Goal: Task Accomplishment & Management: Use online tool/utility

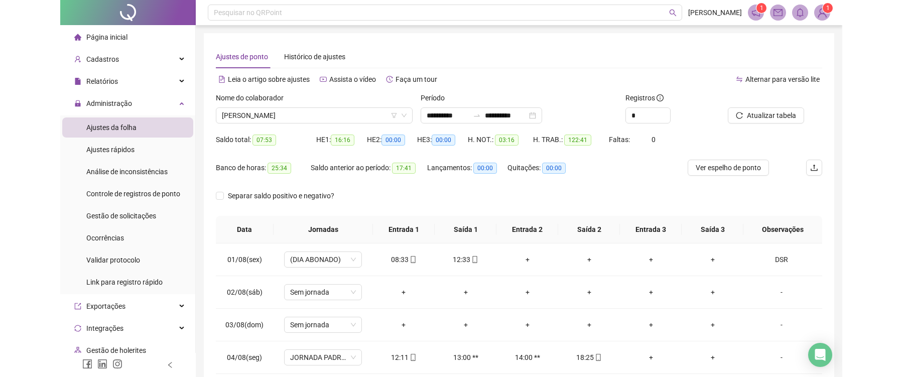
scroll to position [10, 0]
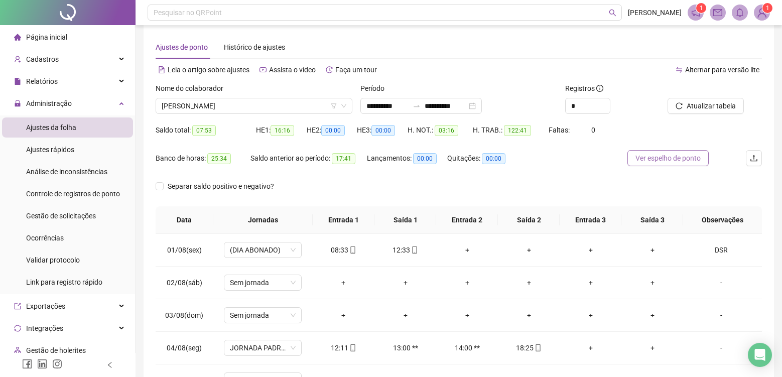
click at [675, 156] on span "Ver espelho de ponto" at bounding box center [667, 158] width 65 height 11
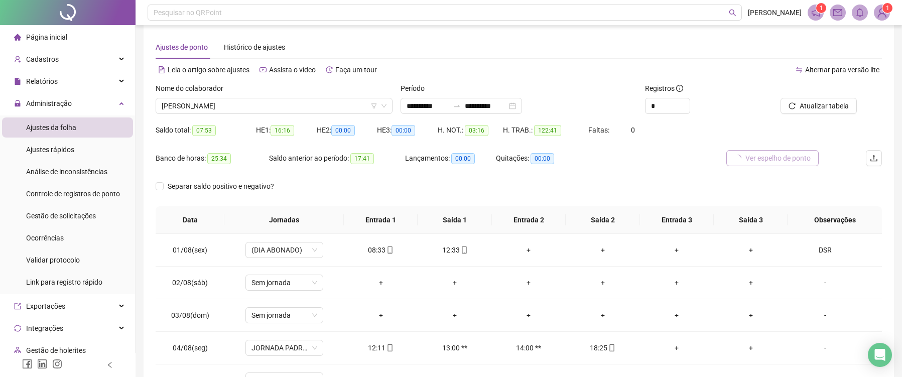
click at [761, 160] on span "Ver espelho de ponto" at bounding box center [777, 158] width 65 height 11
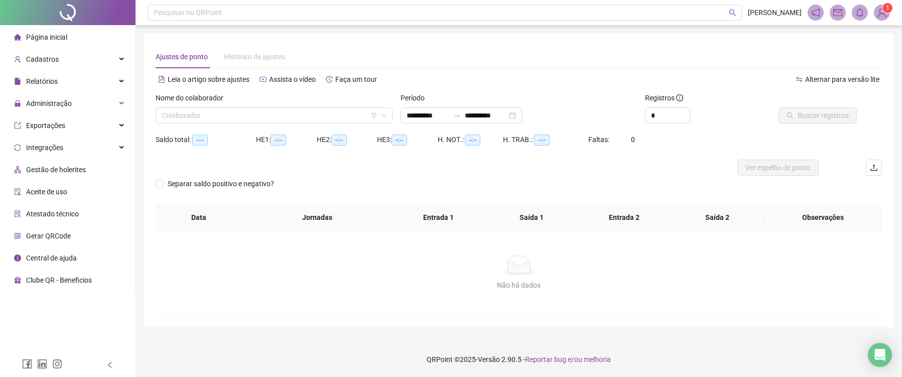
type input "**********"
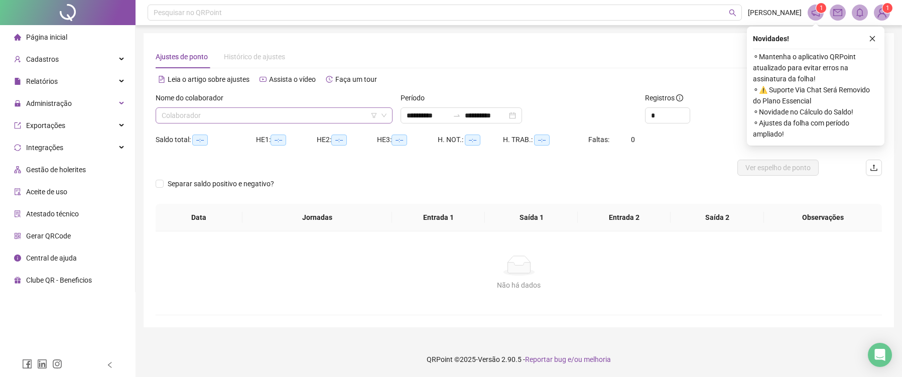
click at [307, 120] on input "search" at bounding box center [270, 115] width 216 height 15
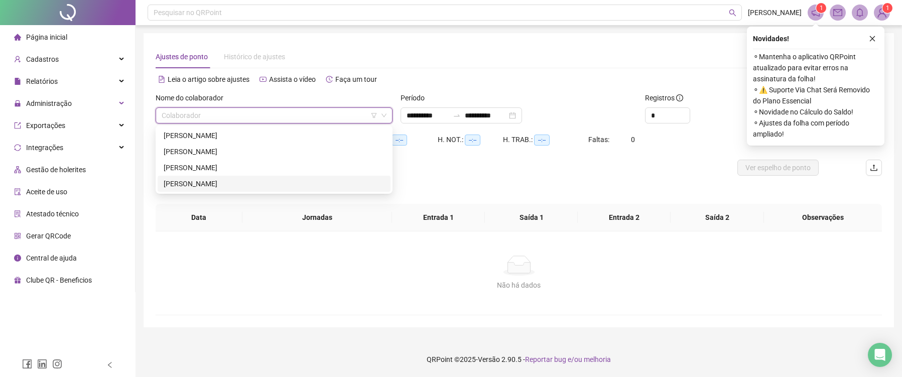
click at [281, 181] on div "[PERSON_NAME]" at bounding box center [274, 183] width 221 height 11
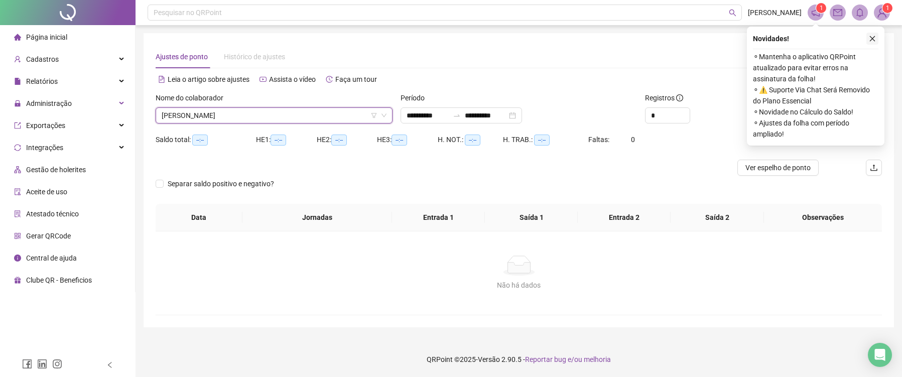
click at [873, 40] on icon "close" at bounding box center [873, 39] width 6 height 6
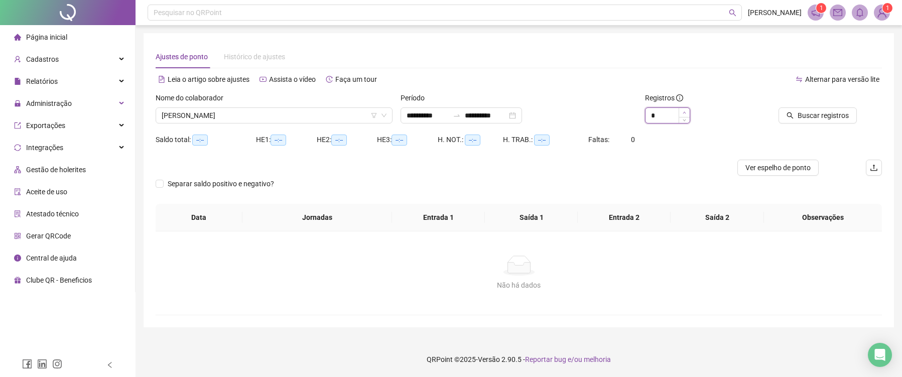
type input "*"
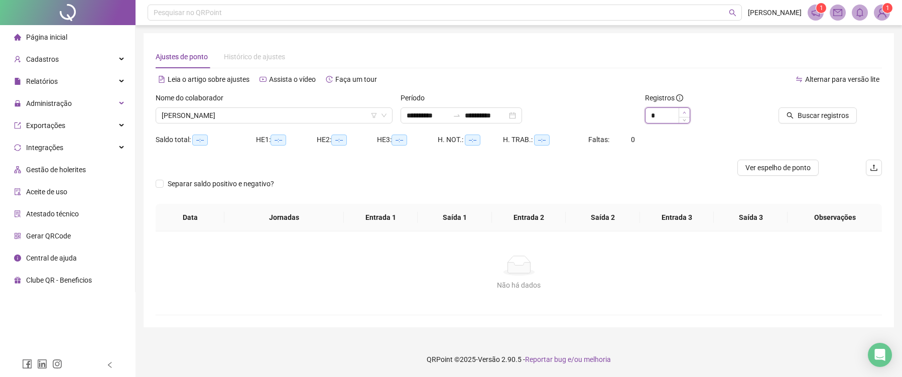
click at [686, 110] on span "Increase Value" at bounding box center [684, 112] width 11 height 9
click at [828, 115] on span "Buscar registros" at bounding box center [823, 115] width 51 height 11
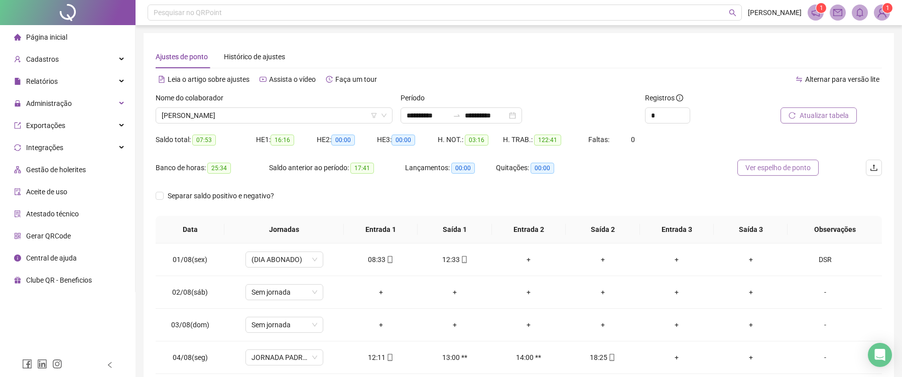
click at [750, 169] on span "Ver espelho de ponto" at bounding box center [777, 167] width 65 height 11
